Goal: Task Accomplishment & Management: Use online tool/utility

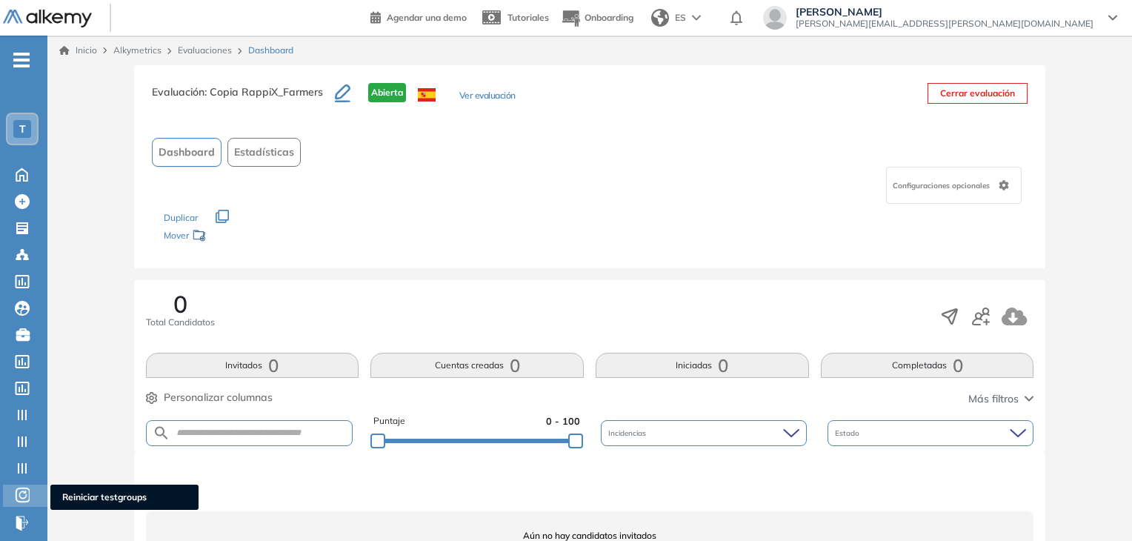
click at [19, 491] on icon at bounding box center [22, 495] width 15 height 18
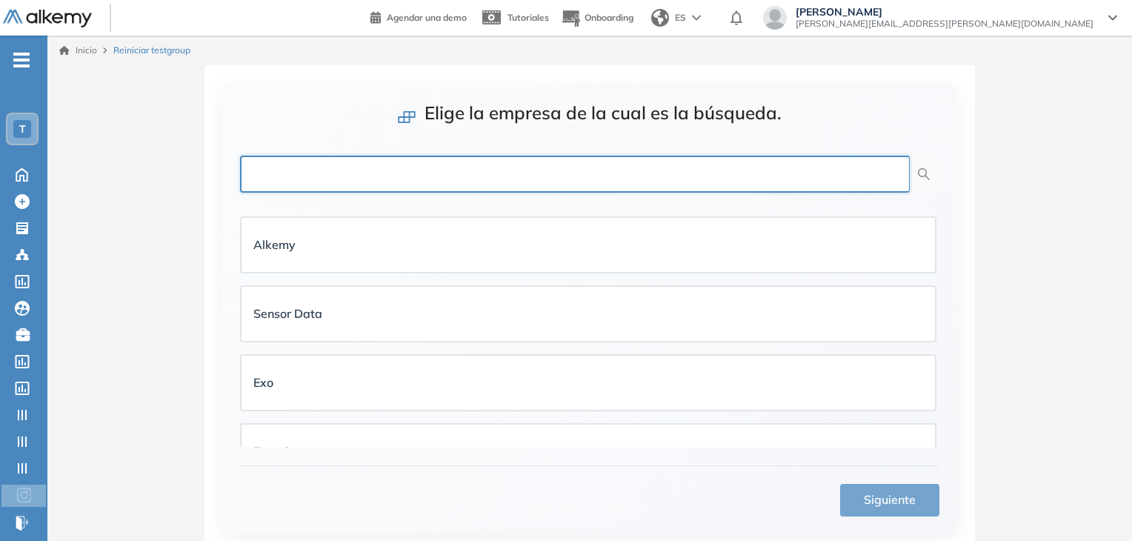
click at [324, 179] on input "text" at bounding box center [575, 174] width 670 height 37
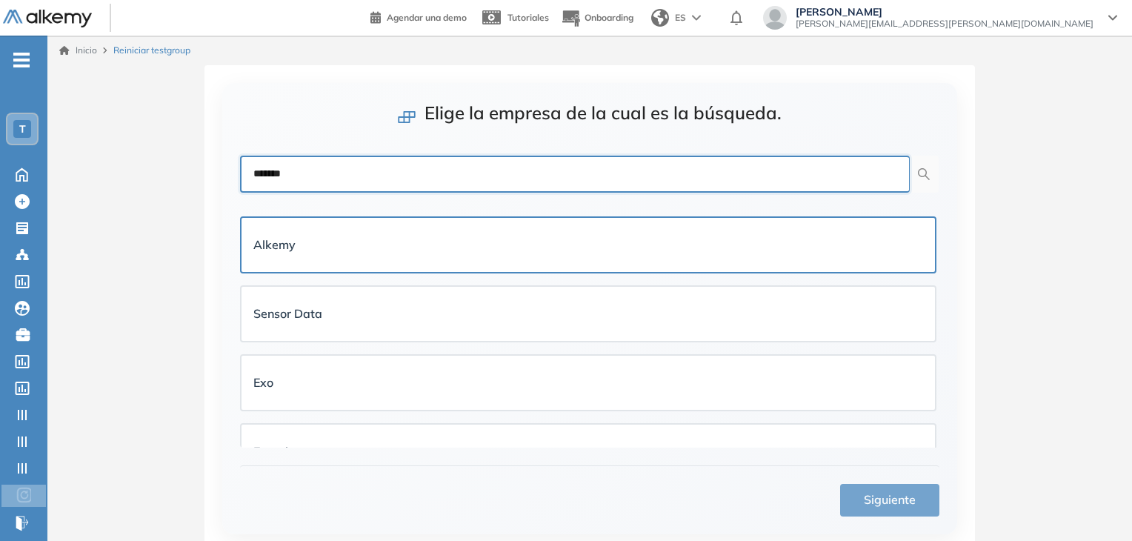
type input "*******"
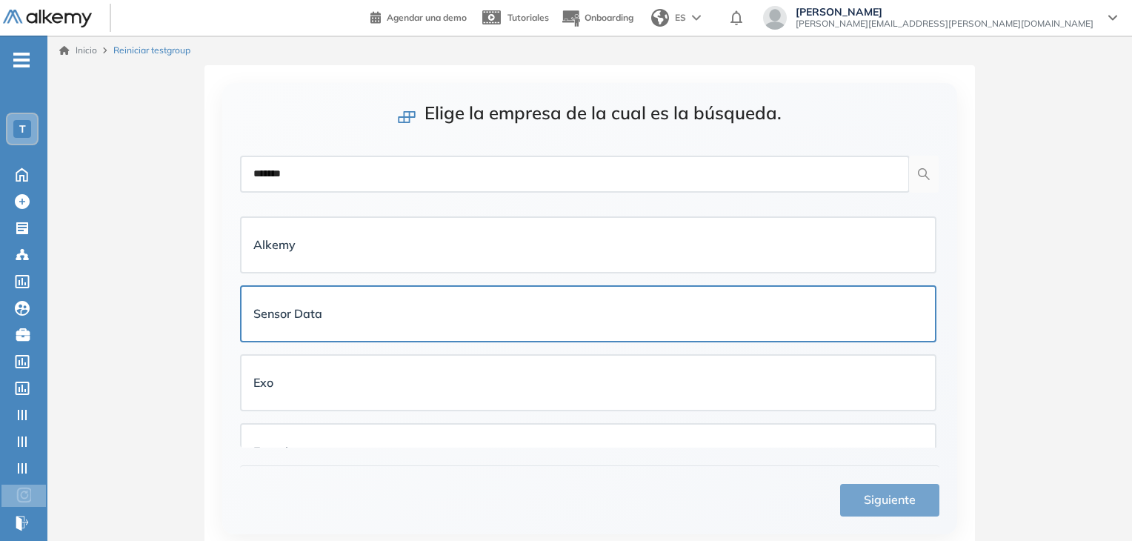
drag, startPoint x: 470, startPoint y: 241, endPoint x: 627, endPoint y: 316, distance: 174.4
click at [471, 241] on div "Alkemy" at bounding box center [588, 245] width 670 height 19
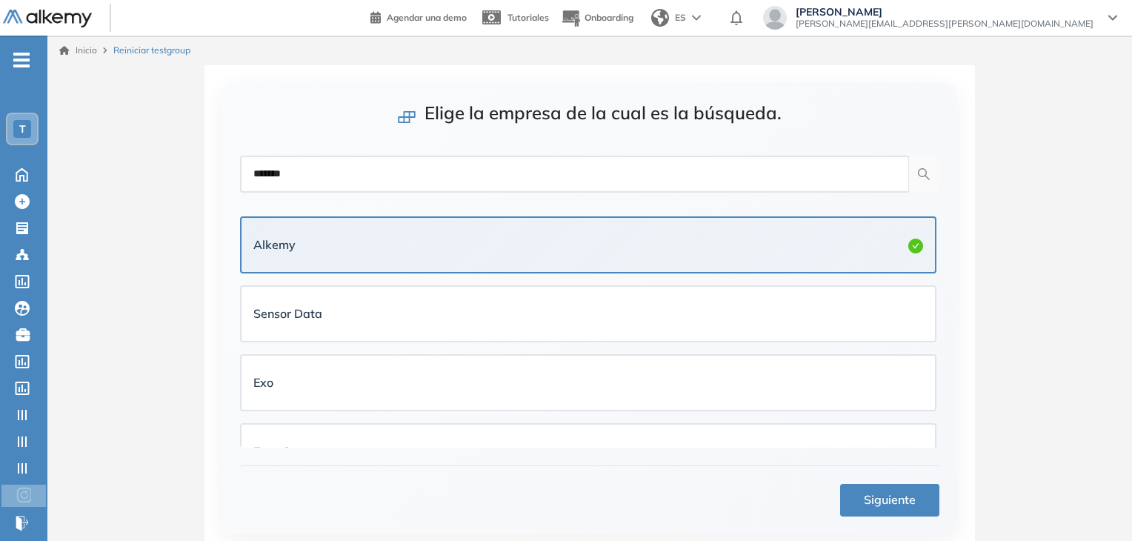
click at [900, 504] on span "Siguiente" at bounding box center [890, 500] width 52 height 19
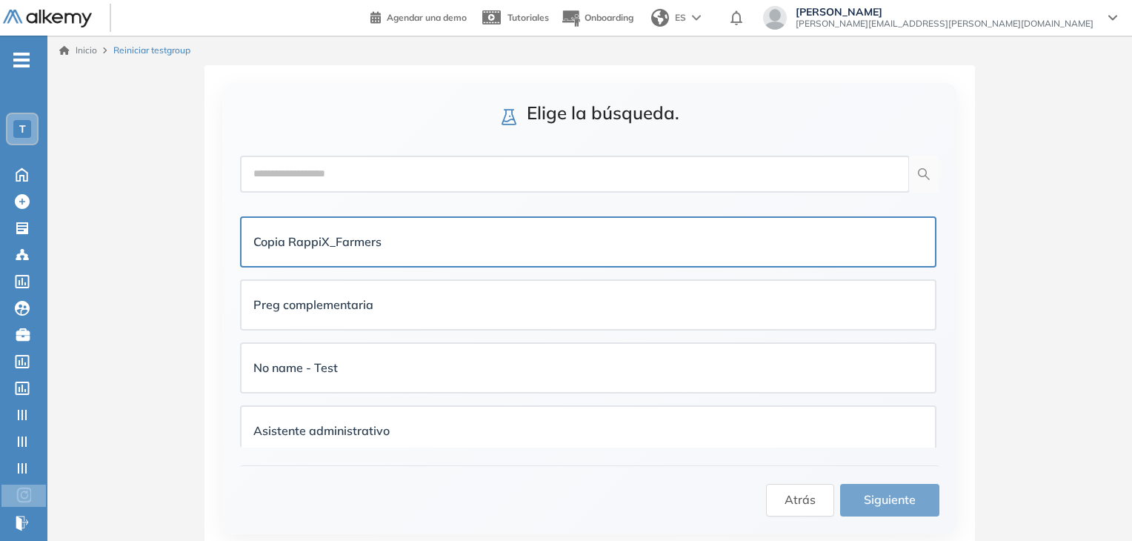
click at [374, 250] on div "Copia RappiX_Farmers" at bounding box center [588, 242] width 670 height 24
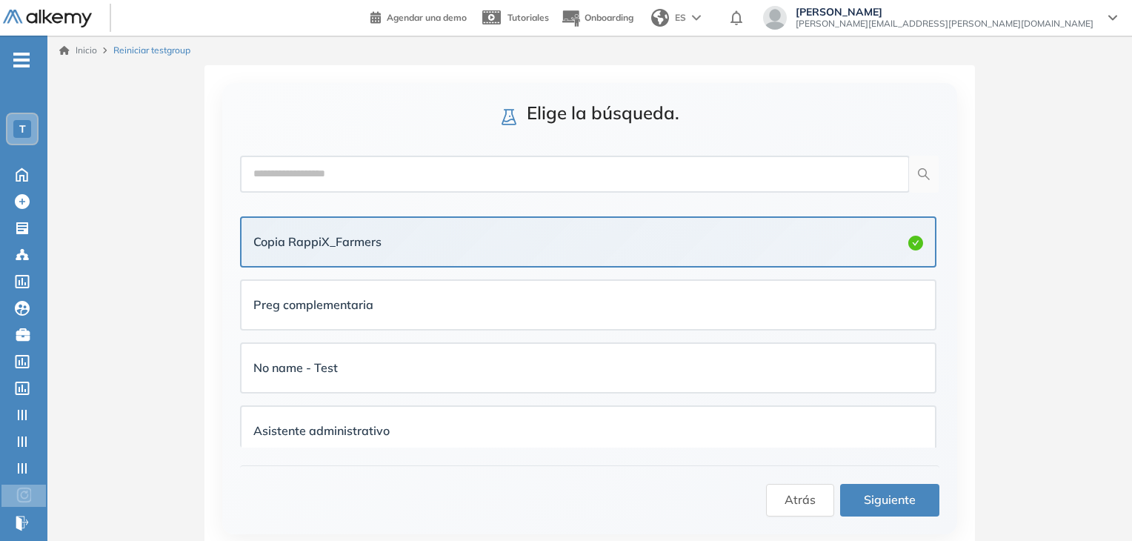
click at [892, 492] on span "Siguiente" at bounding box center [890, 500] width 52 height 19
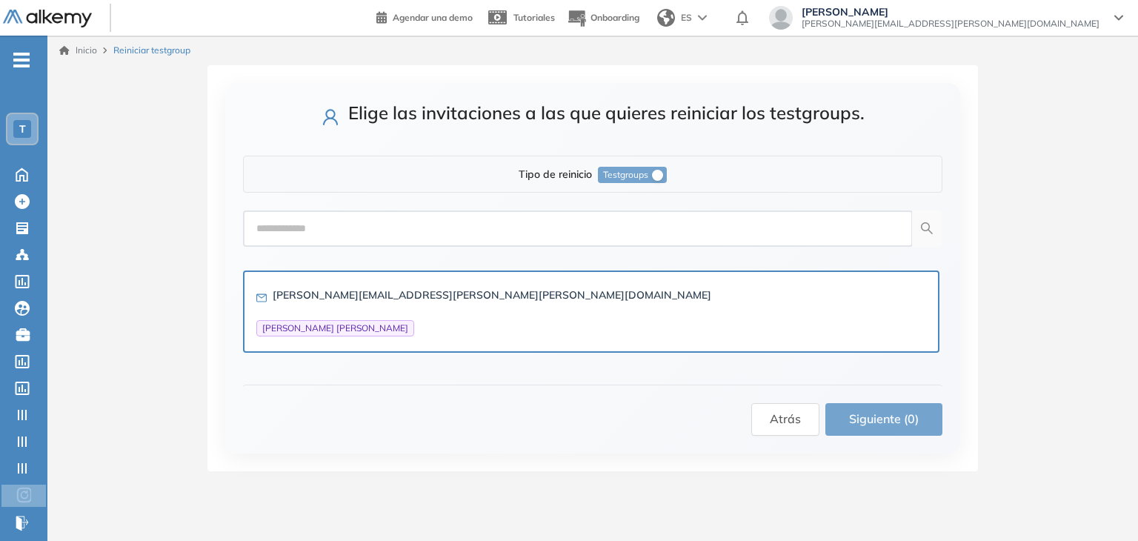
click at [314, 301] on div "[PERSON_NAME][EMAIL_ADDRESS][PERSON_NAME][PERSON_NAME][DOMAIN_NAME]" at bounding box center [492, 295] width 439 height 16
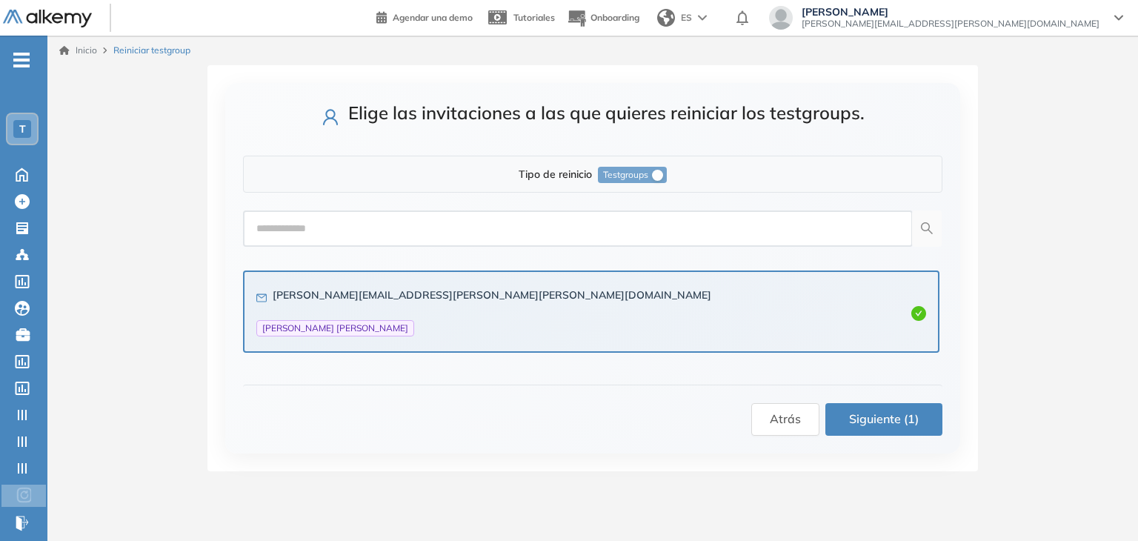
click at [886, 413] on span "Siguiente (1)" at bounding box center [884, 419] width 70 height 19
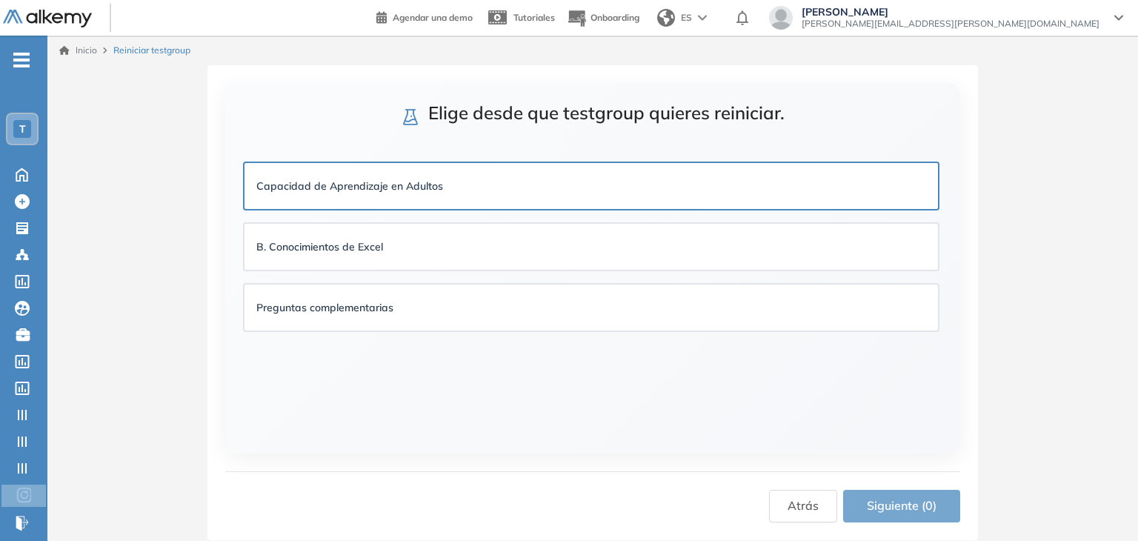
click at [436, 167] on div "Capacidad de Aprendizaje en Adultos" at bounding box center [592, 186] width 694 height 46
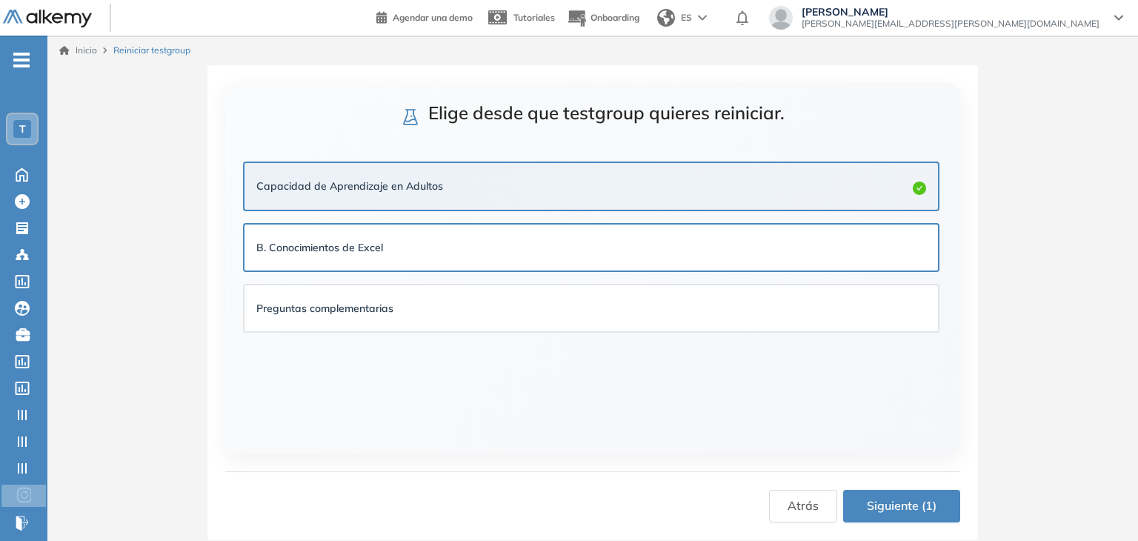
click at [440, 243] on div "B. Conocimientos de Excel" at bounding box center [591, 247] width 670 height 16
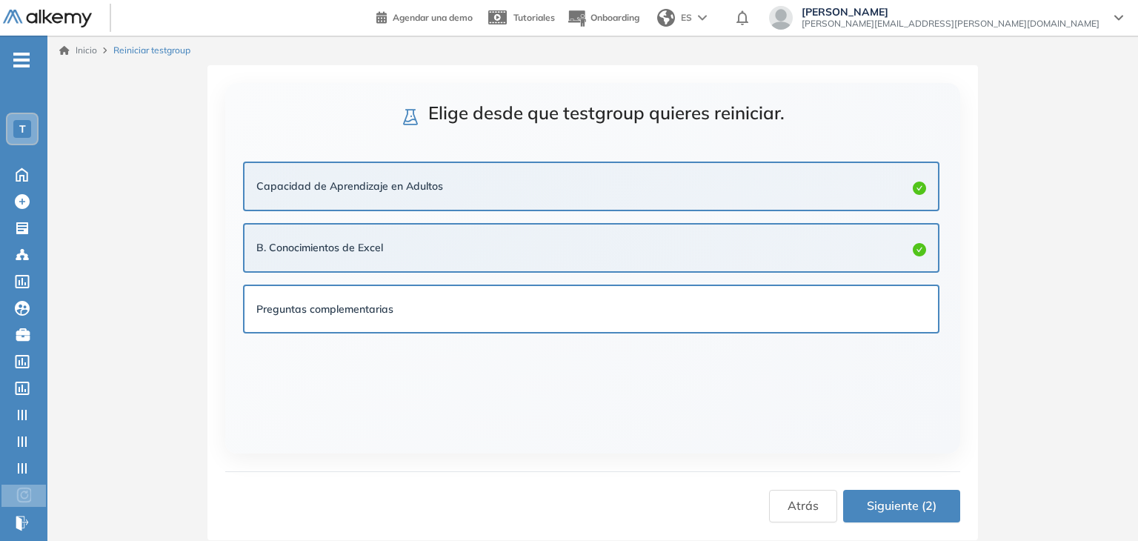
click at [479, 294] on div "Preguntas complementarias" at bounding box center [592, 309] width 694 height 46
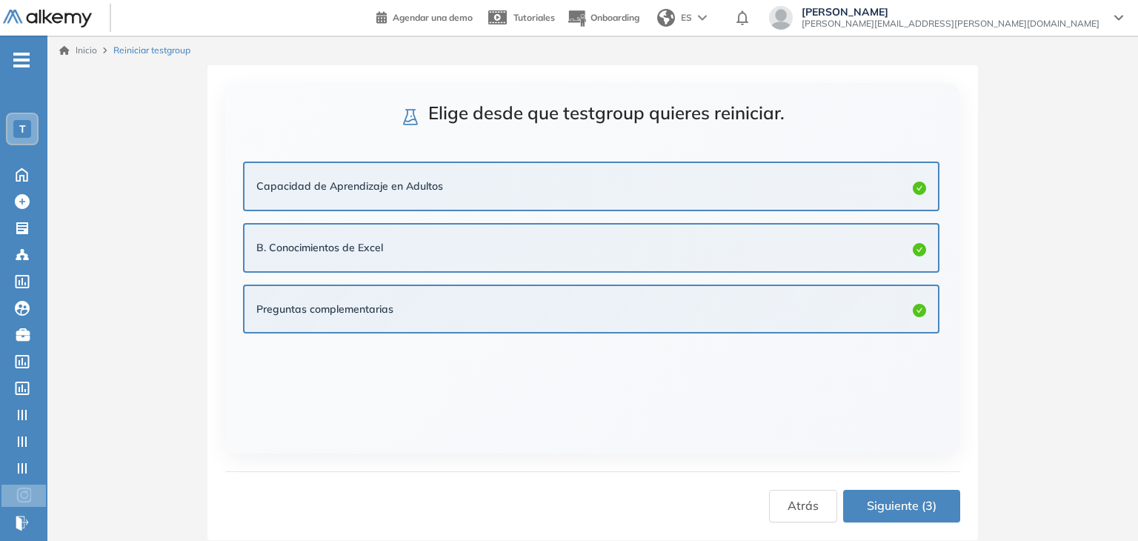
click at [915, 512] on span "Siguiente (3)" at bounding box center [902, 506] width 70 height 19
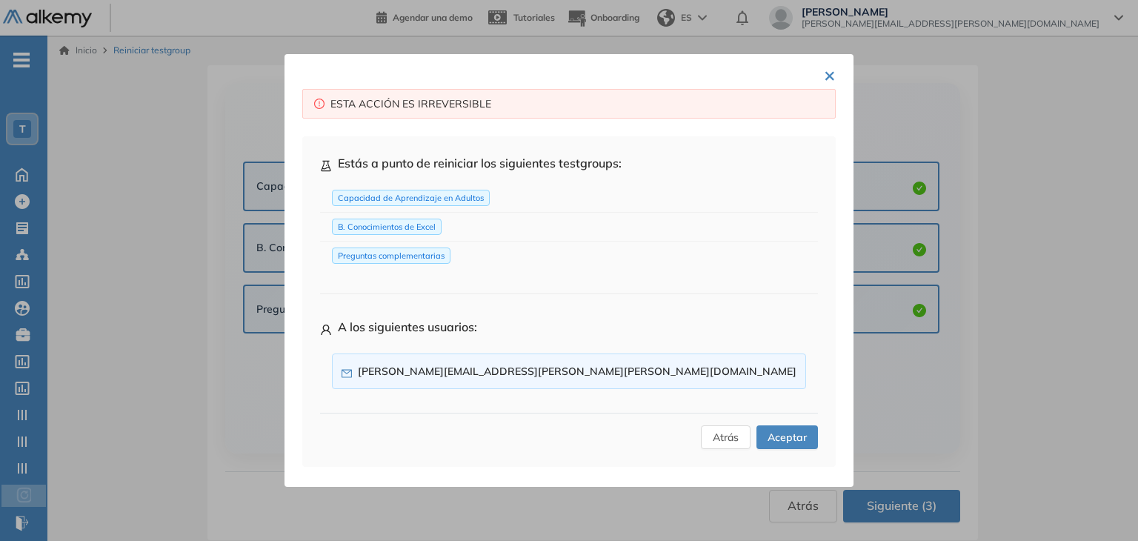
click at [774, 430] on span "Aceptar" at bounding box center [787, 437] width 39 height 16
